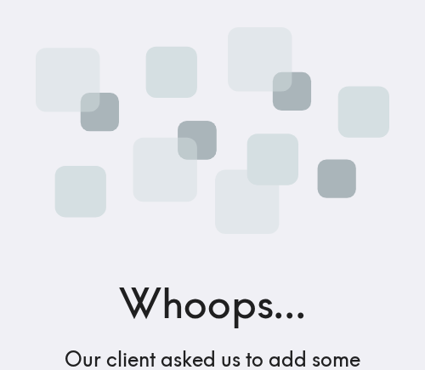
scroll to position [282, 0]
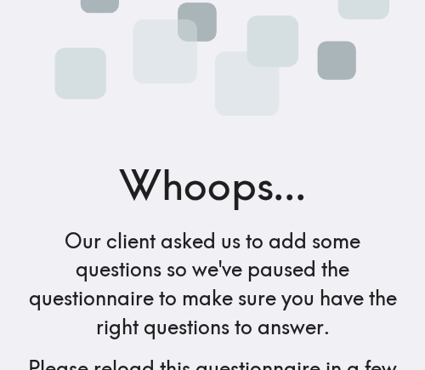
scroll to position [282, 0]
